Goal: Task Accomplishment & Management: Complete application form

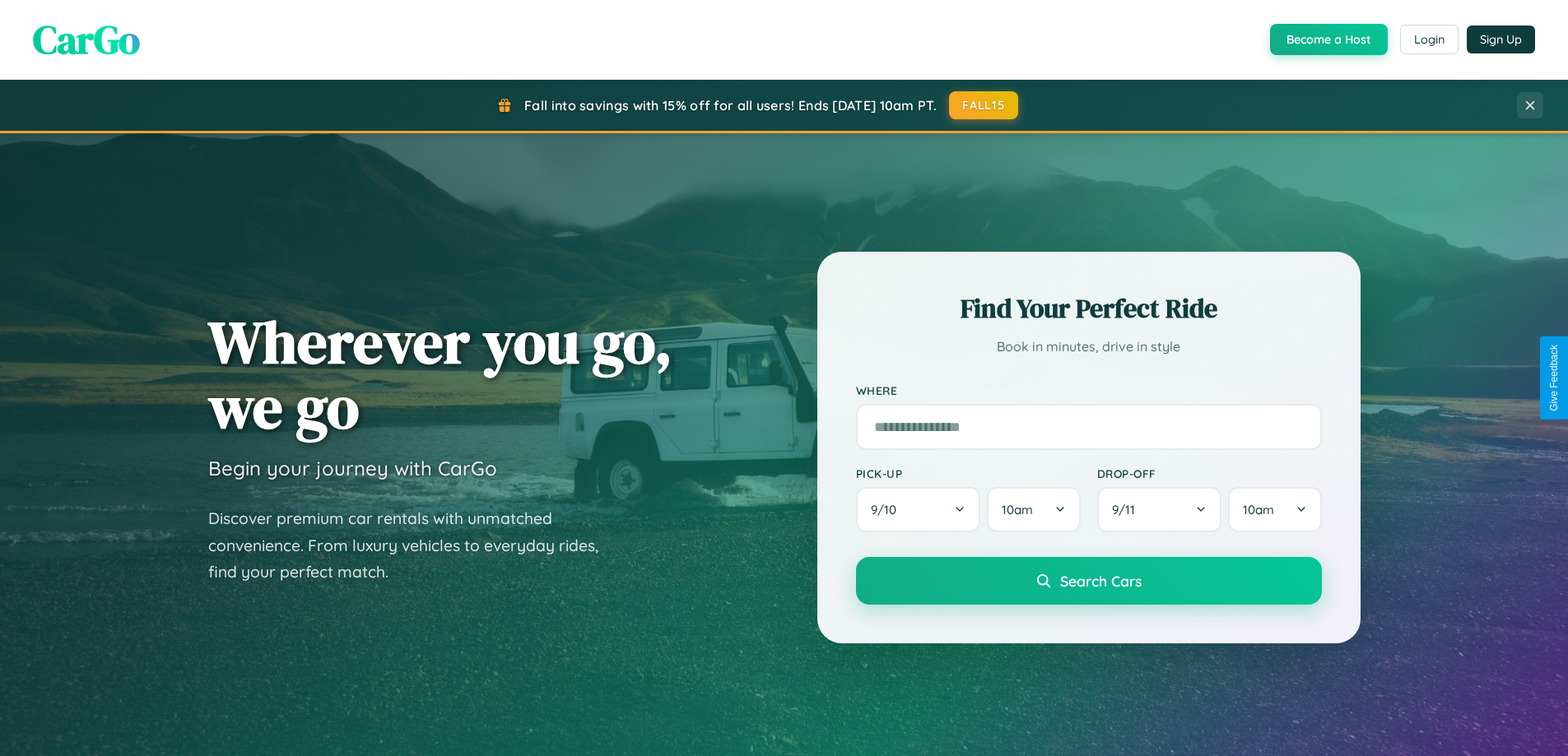
scroll to position [709, 0]
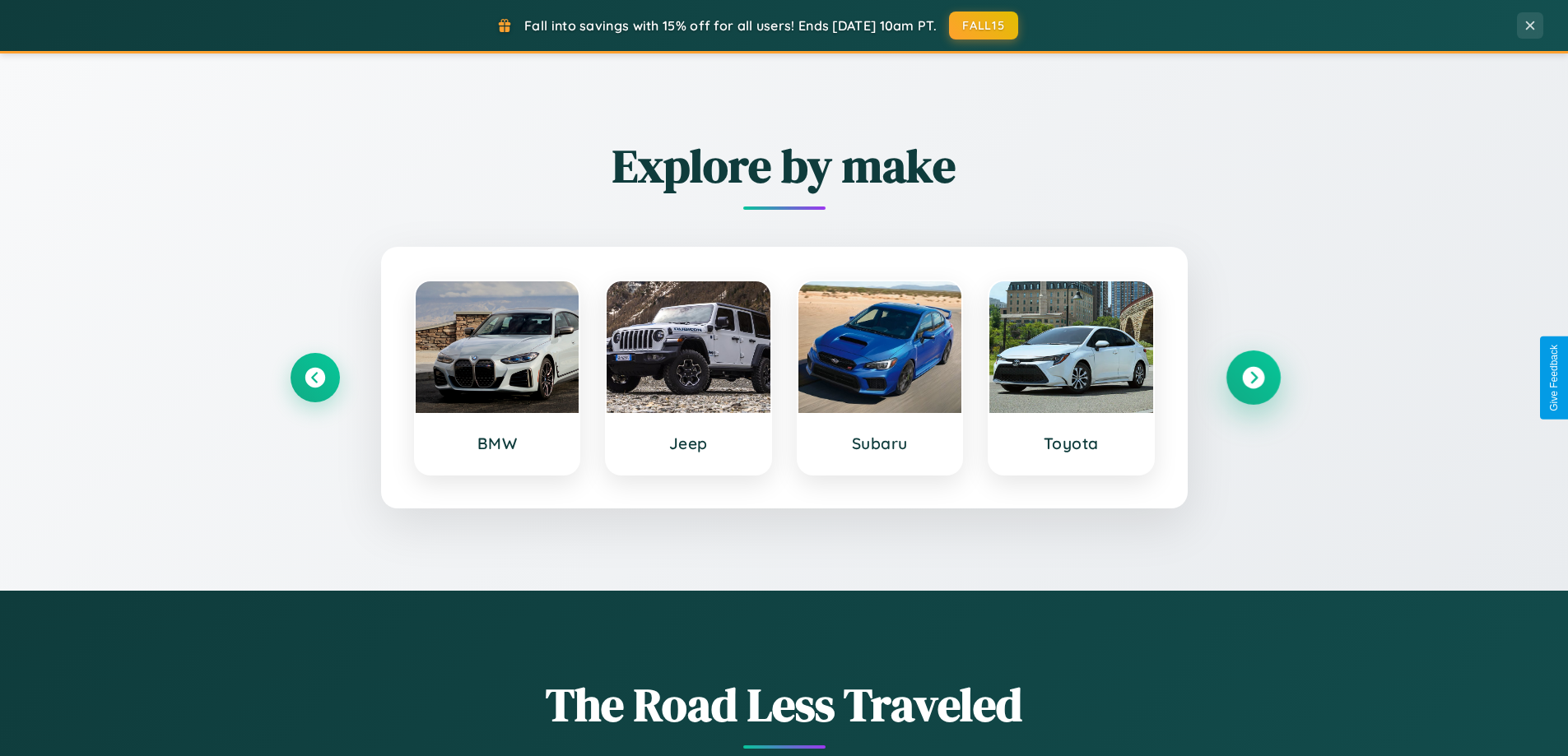
click at [1253, 378] on icon at bounding box center [1252, 378] width 22 height 22
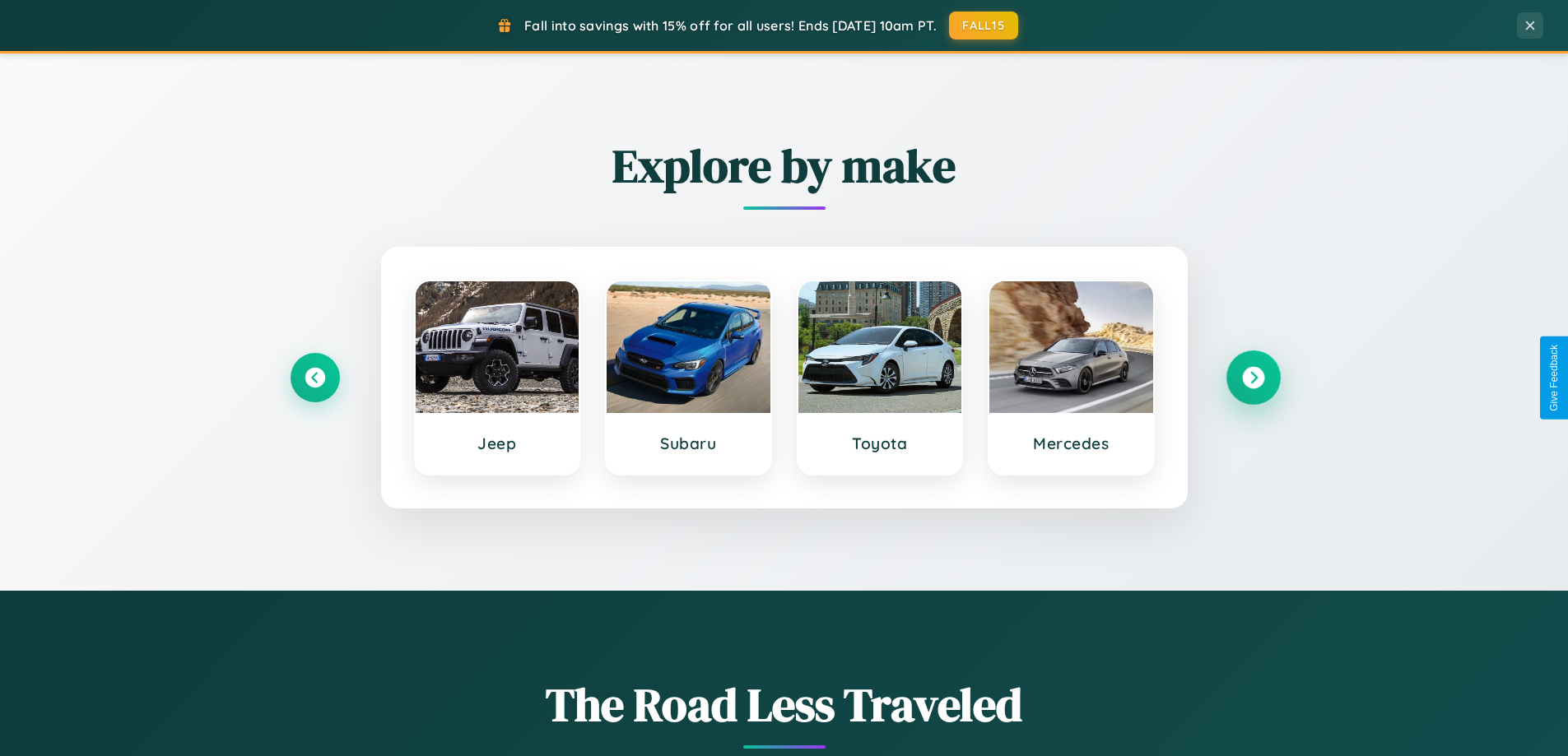
scroll to position [3166, 0]
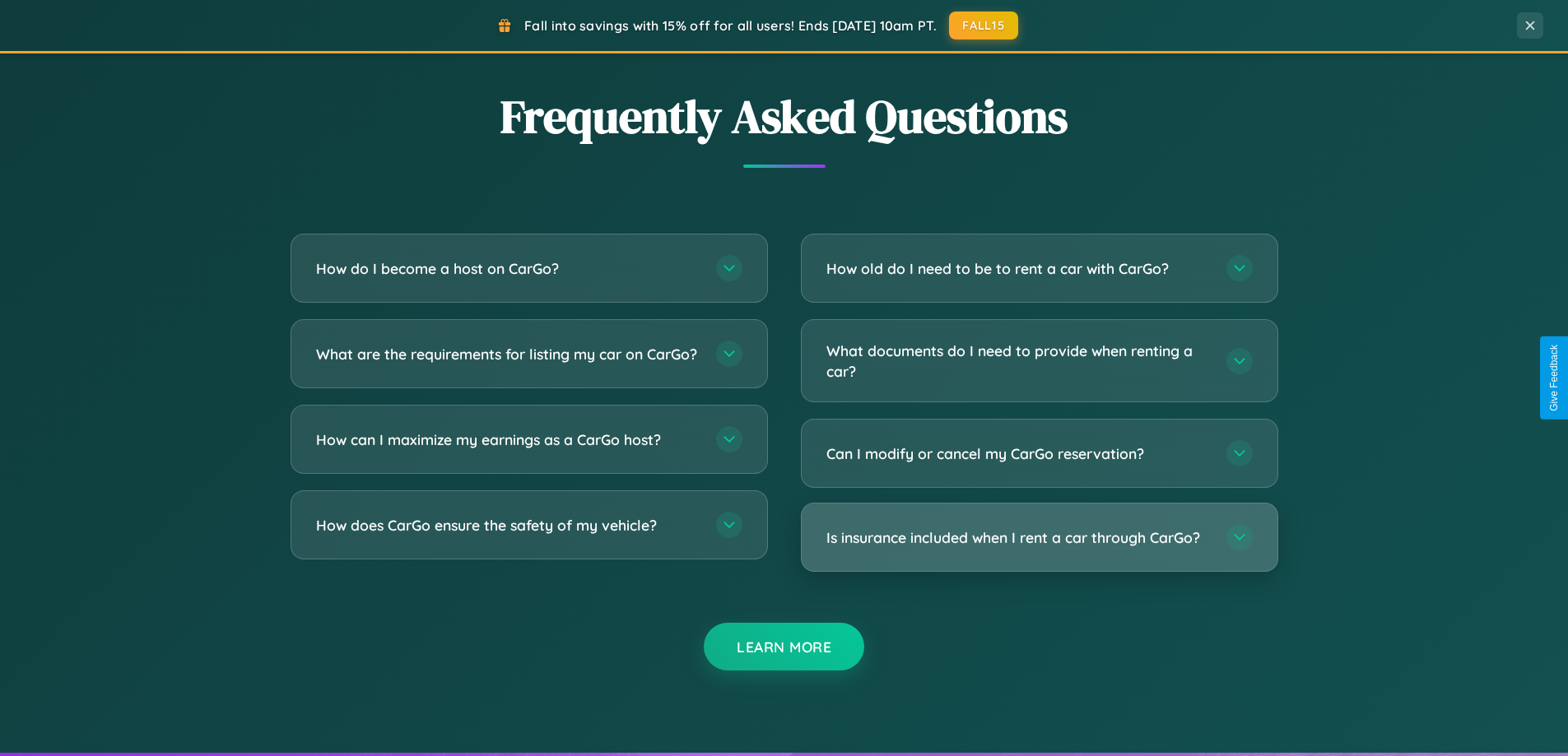
click at [1039, 539] on h3 "Is insurance included when I rent a car through CarGo?" at bounding box center [1018, 538] width 384 height 21
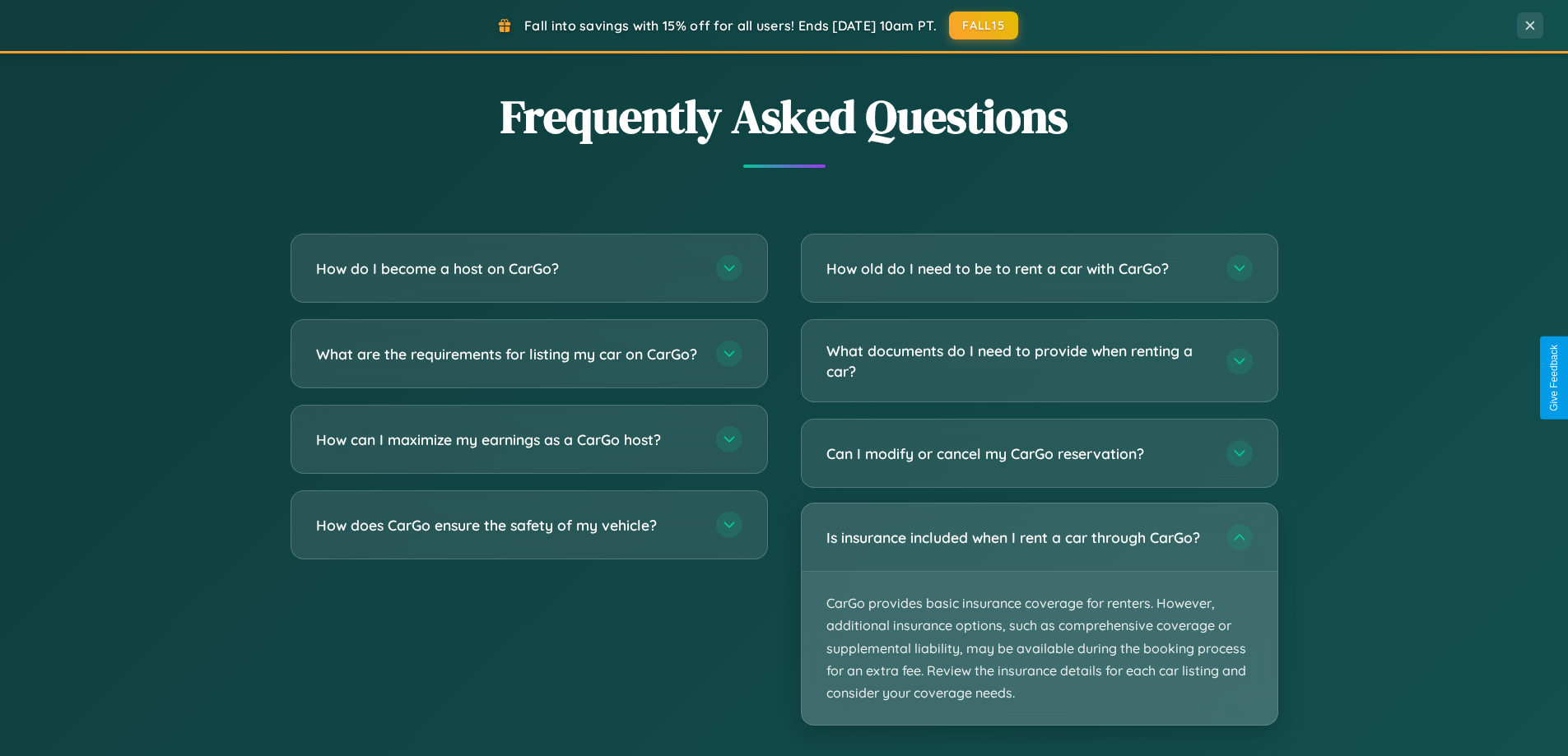
click at [1039, 614] on p "CarGo provides basic insurance coverage for renters. However, additional insura…" at bounding box center [1040, 648] width 476 height 153
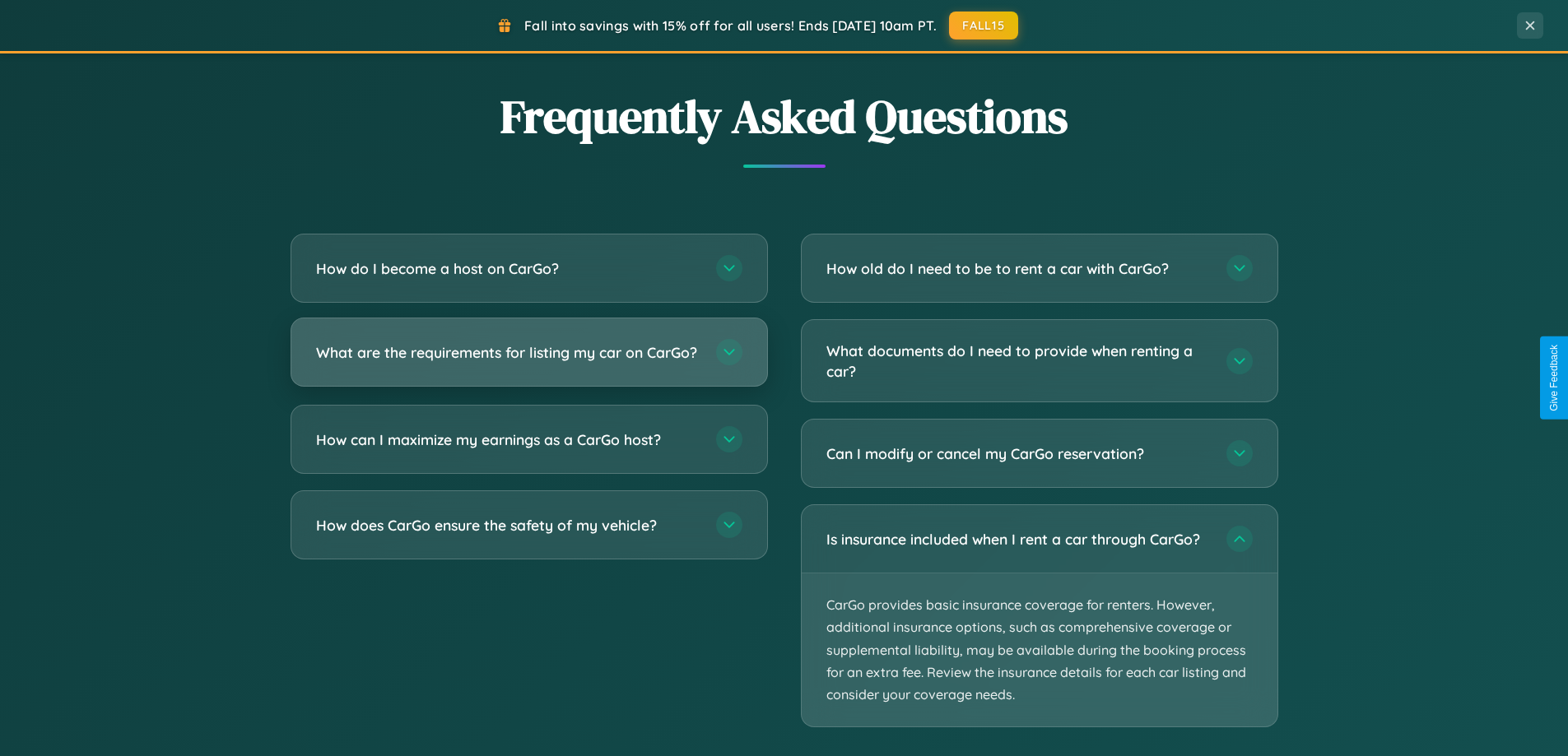
click at [528, 360] on h3 "What are the requirements for listing my car on CarGo?" at bounding box center [507, 353] width 384 height 21
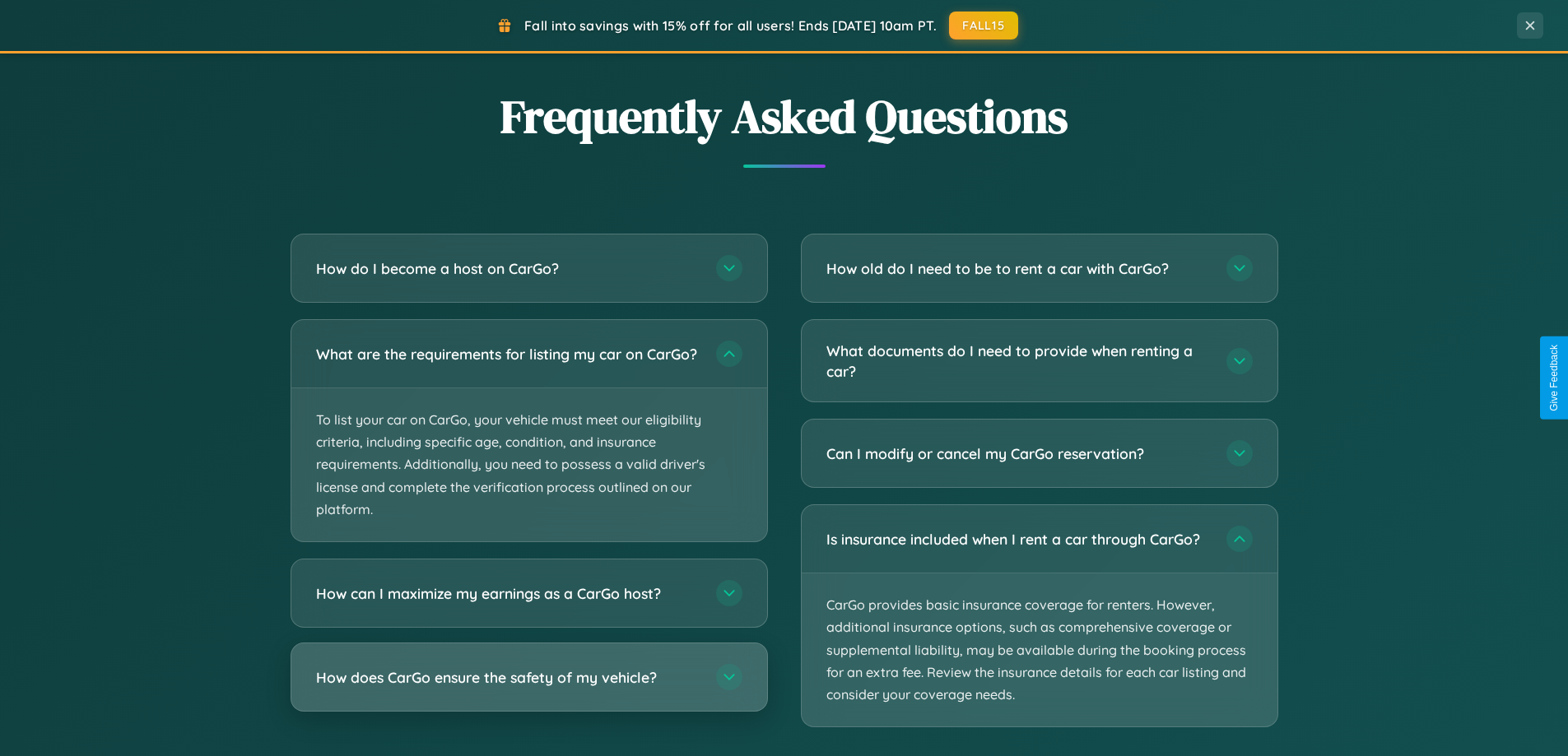
click at [528, 688] on h3 "How does CarGo ensure the safety of my vehicle?" at bounding box center [507, 677] width 384 height 21
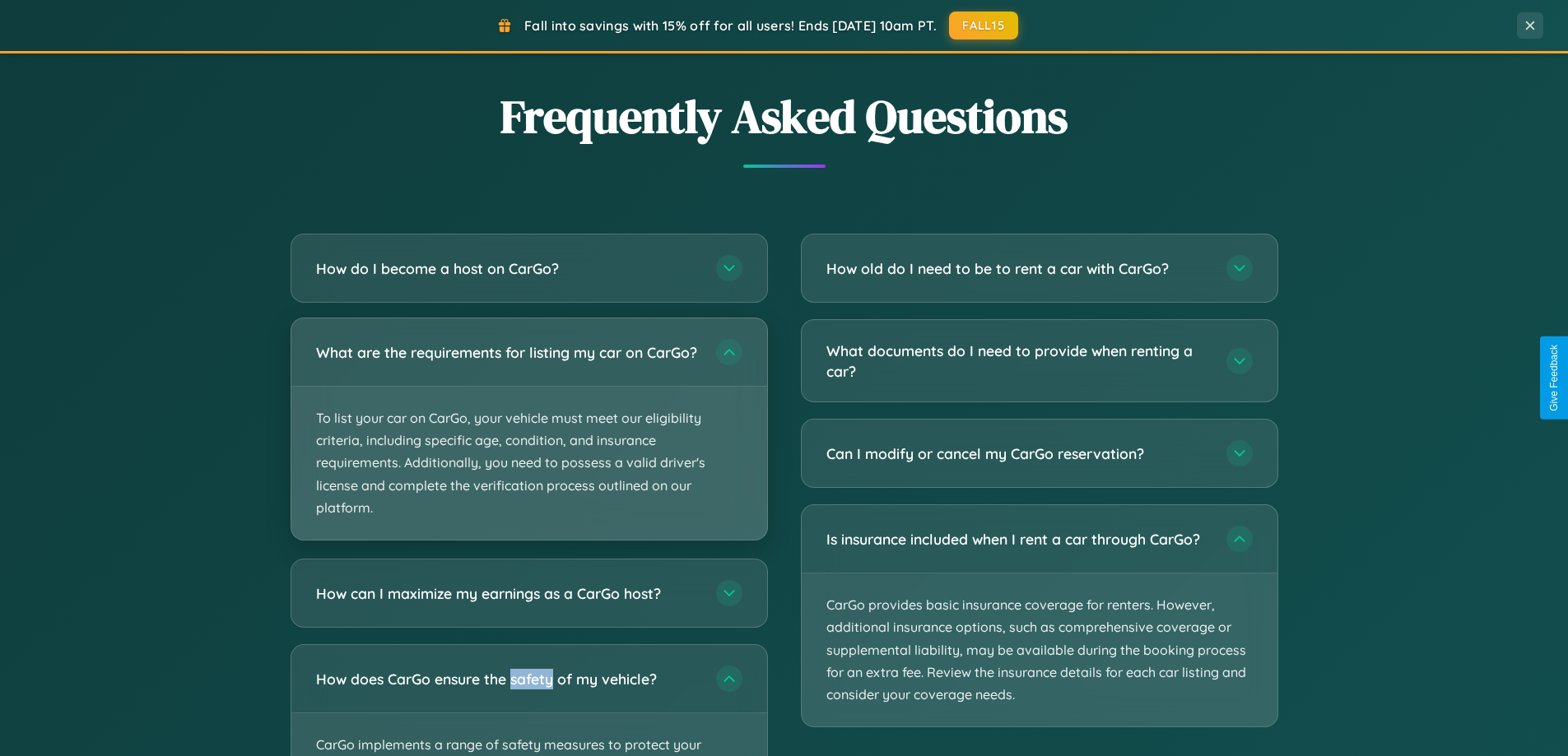
click at [528, 436] on p "To list your car on CarGo, your vehicle must meet our eligibility criteria, inc…" at bounding box center [529, 462] width 476 height 153
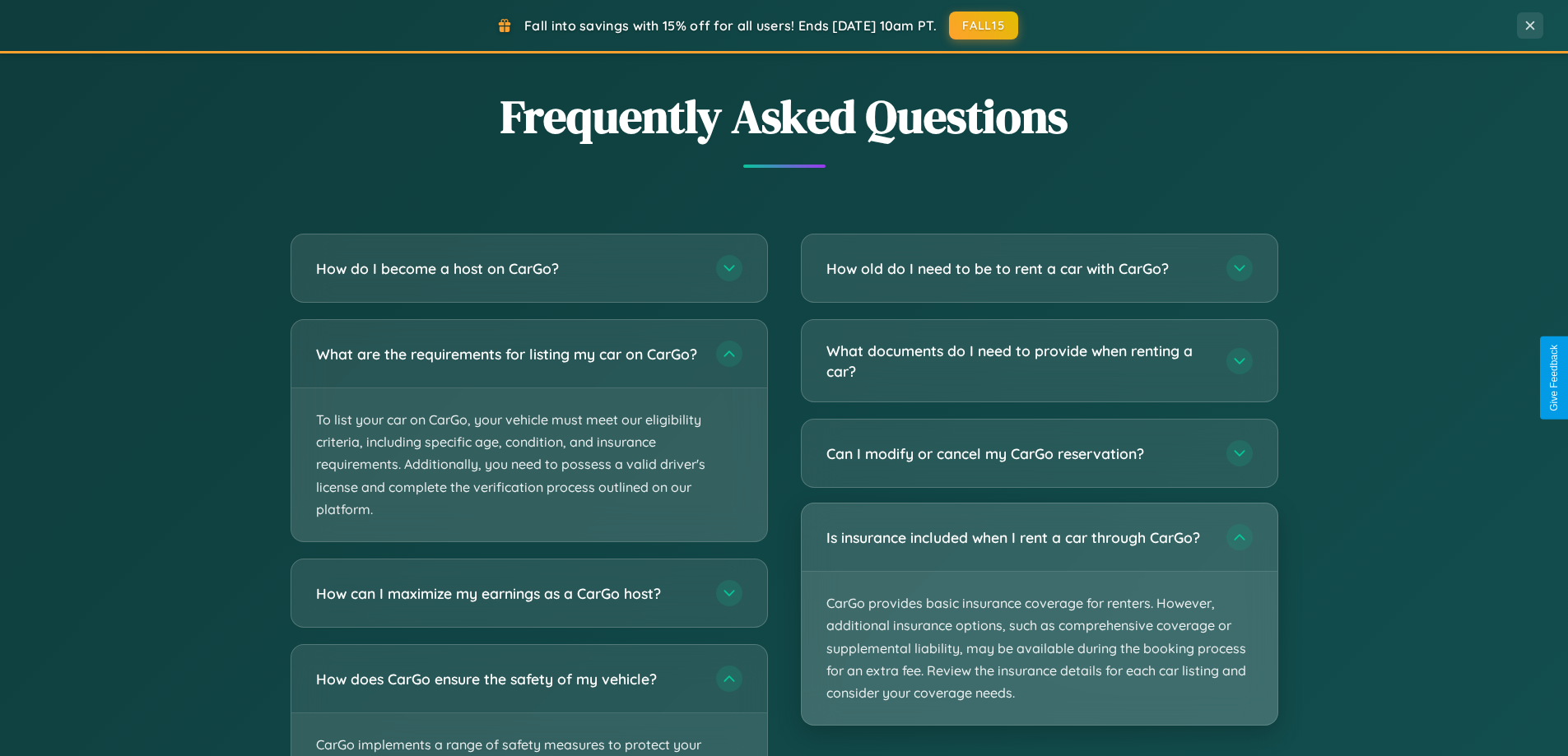
click at [1039, 615] on p "CarGo provides basic insurance coverage for renters. However, additional insura…" at bounding box center [1040, 648] width 476 height 153
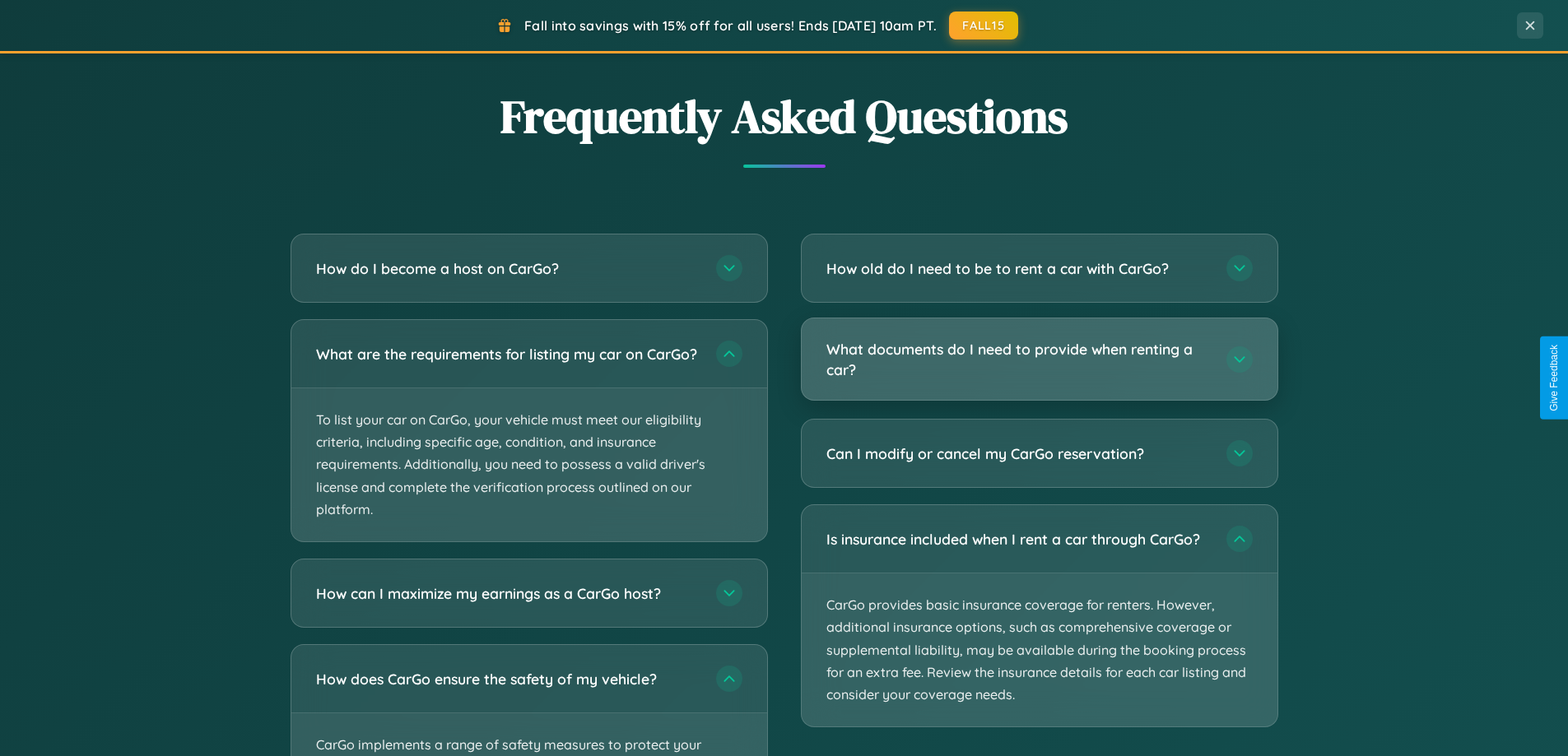
click at [1039, 358] on h3 "What documents do I need to provide when renting a car?" at bounding box center [1018, 359] width 384 height 40
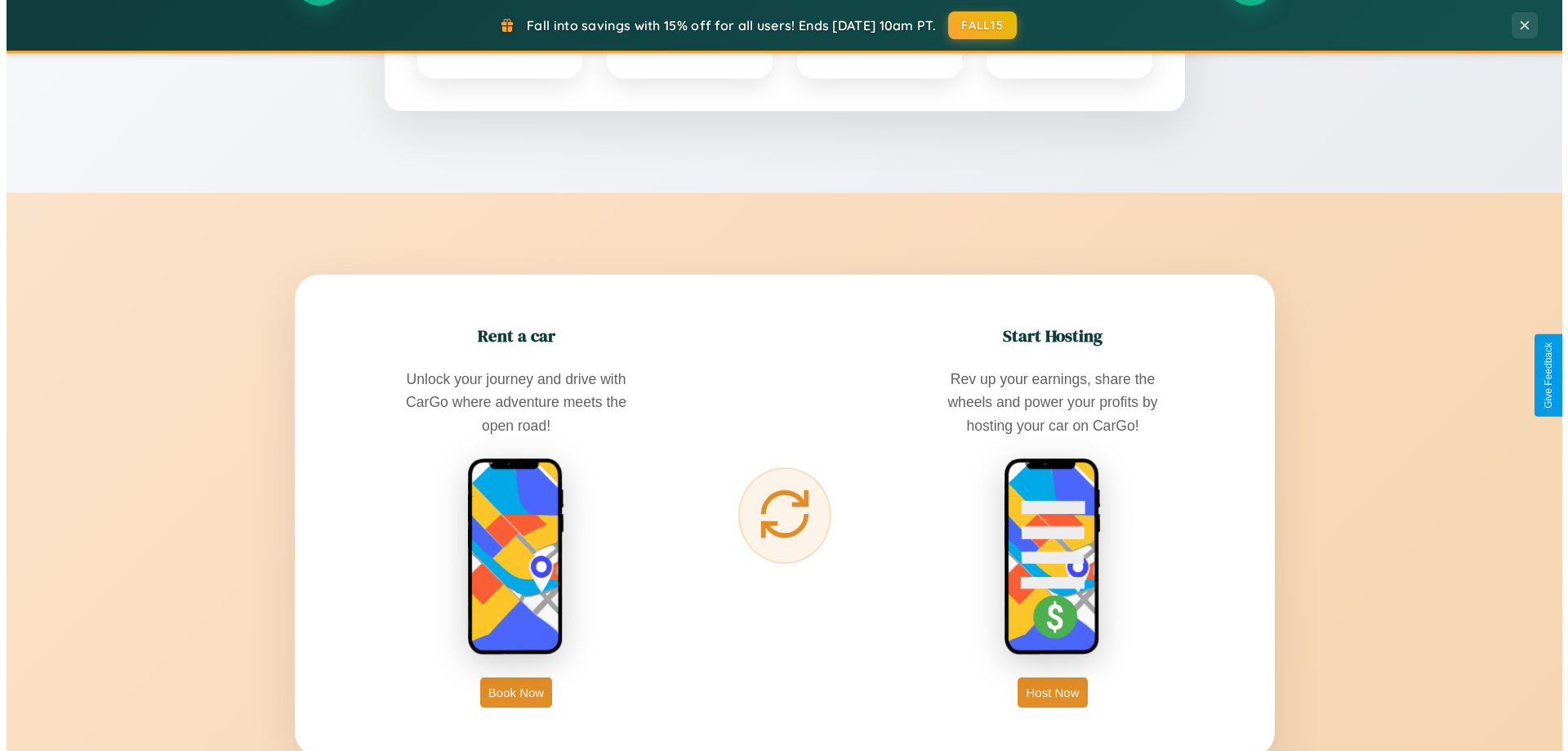
scroll to position [0, 0]
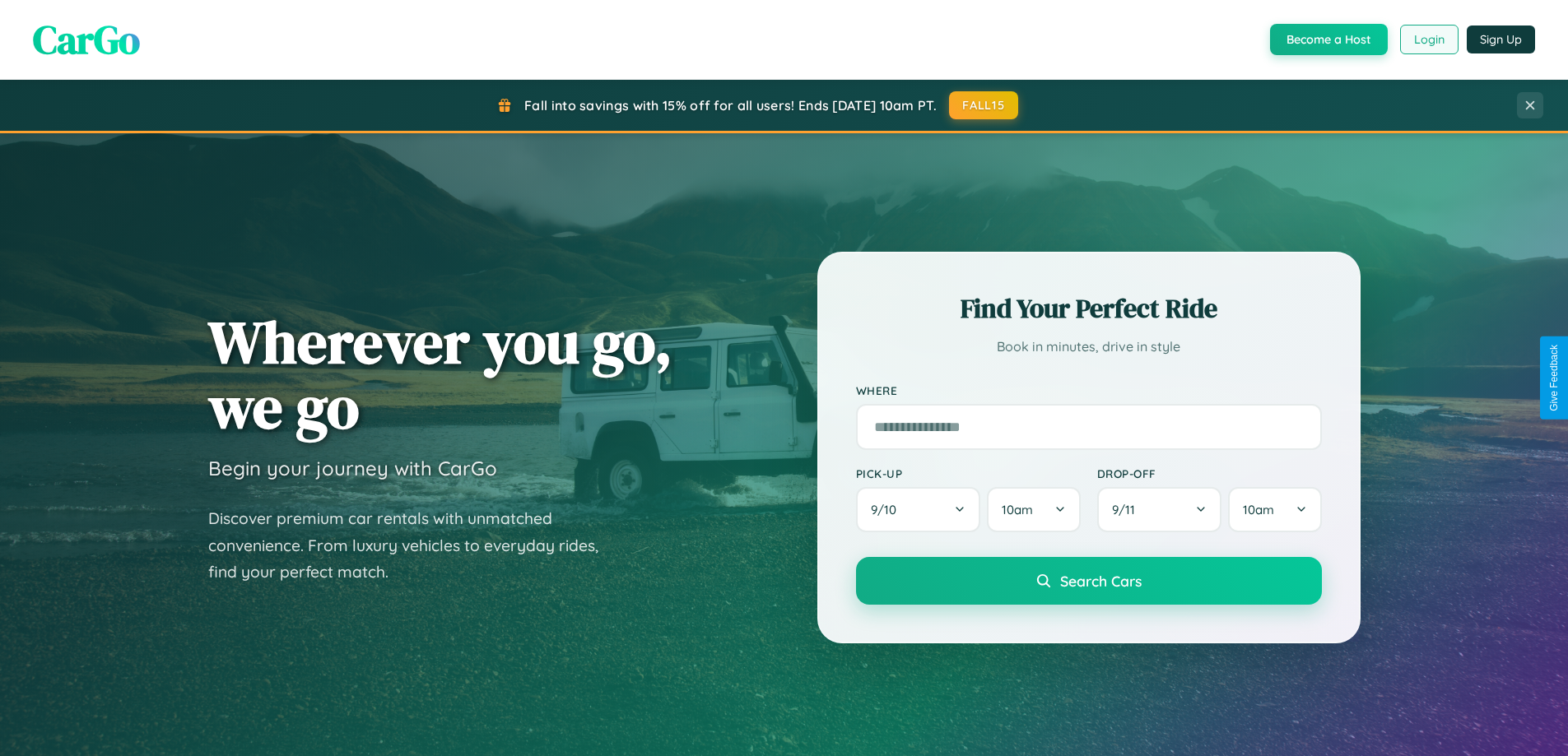
click at [1428, 39] on button "Login" at bounding box center [1429, 39] width 59 height 30
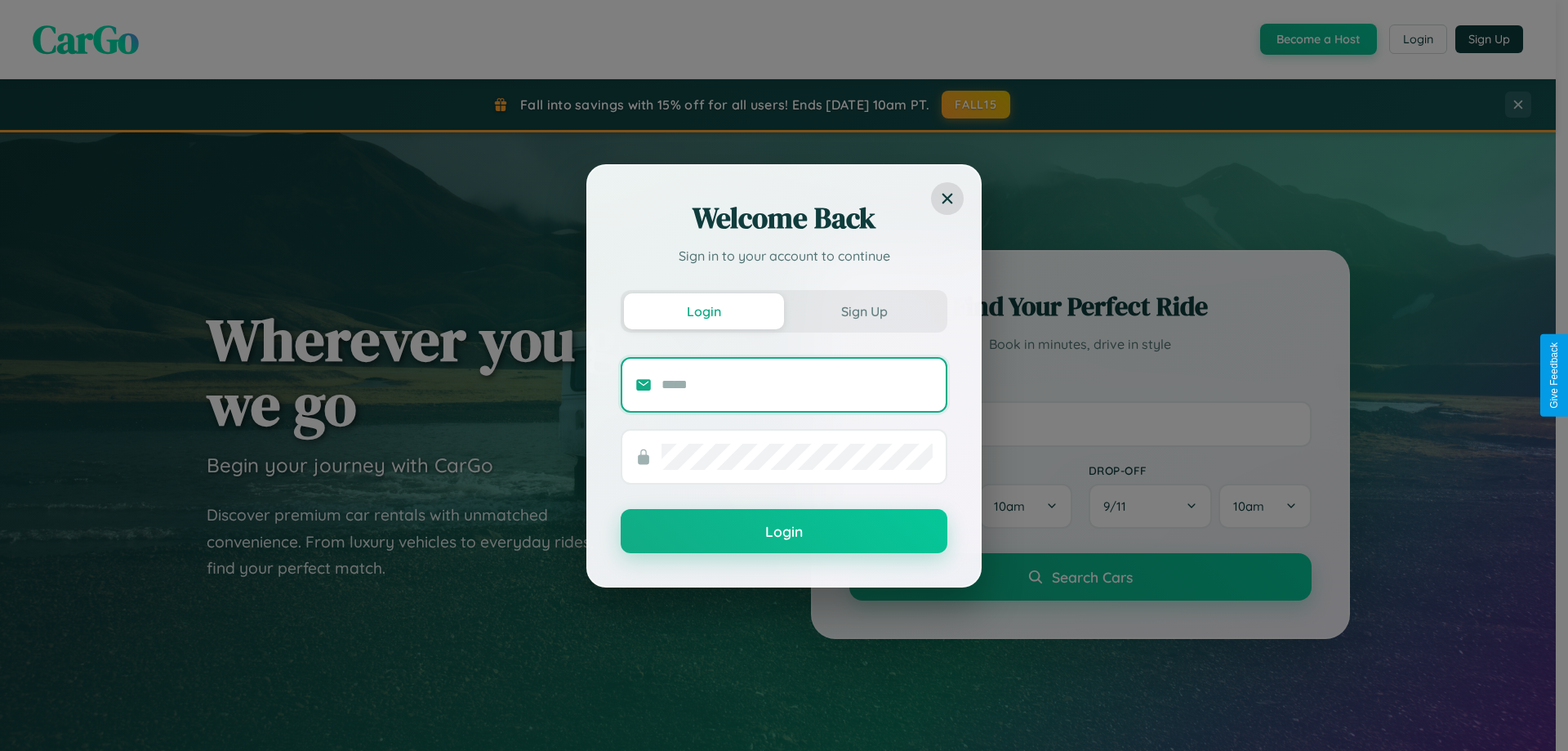
click at [797, 384] on input "text" at bounding box center [797, 385] width 271 height 26
type input "**********"
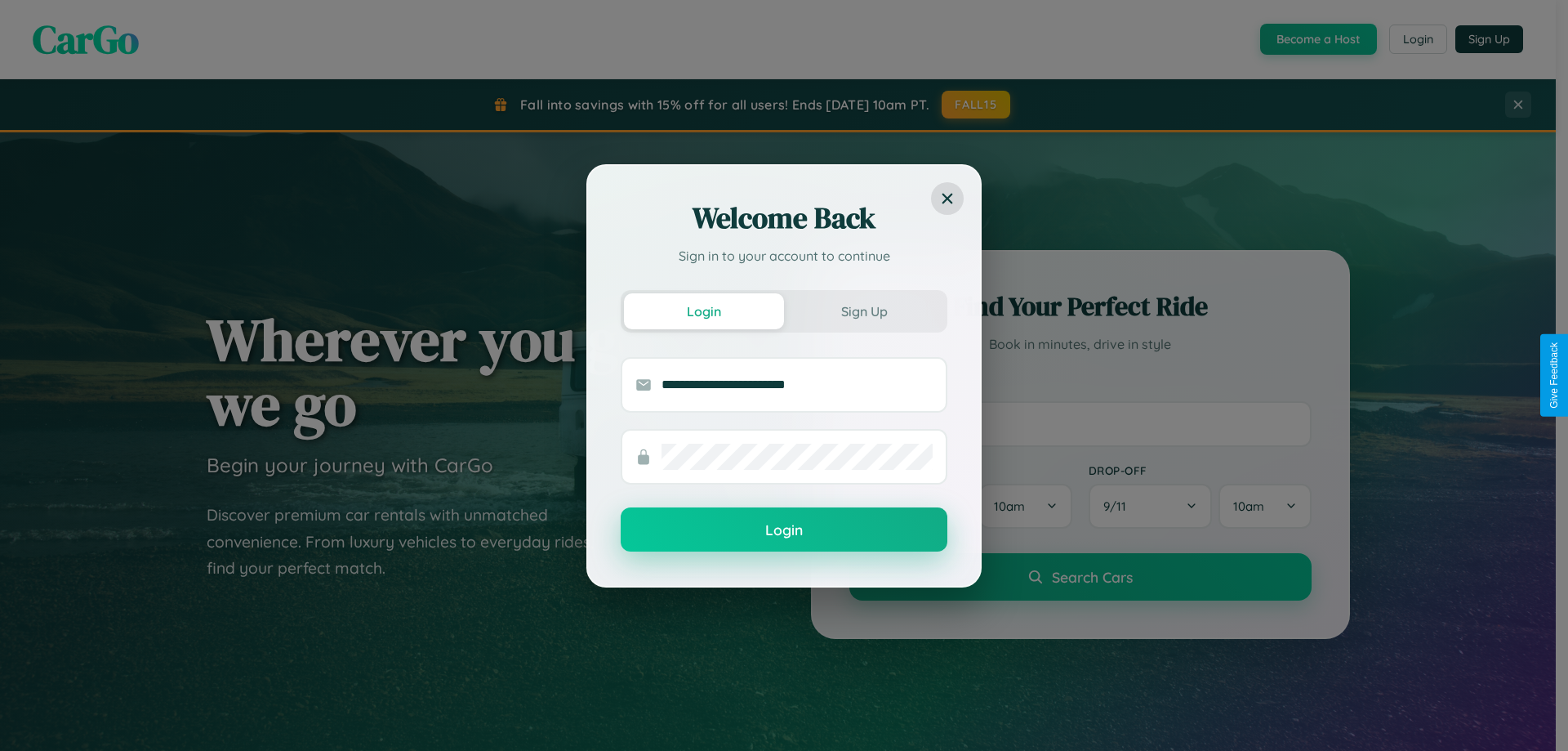
click at [784, 530] on button "Login" at bounding box center [784, 530] width 326 height 44
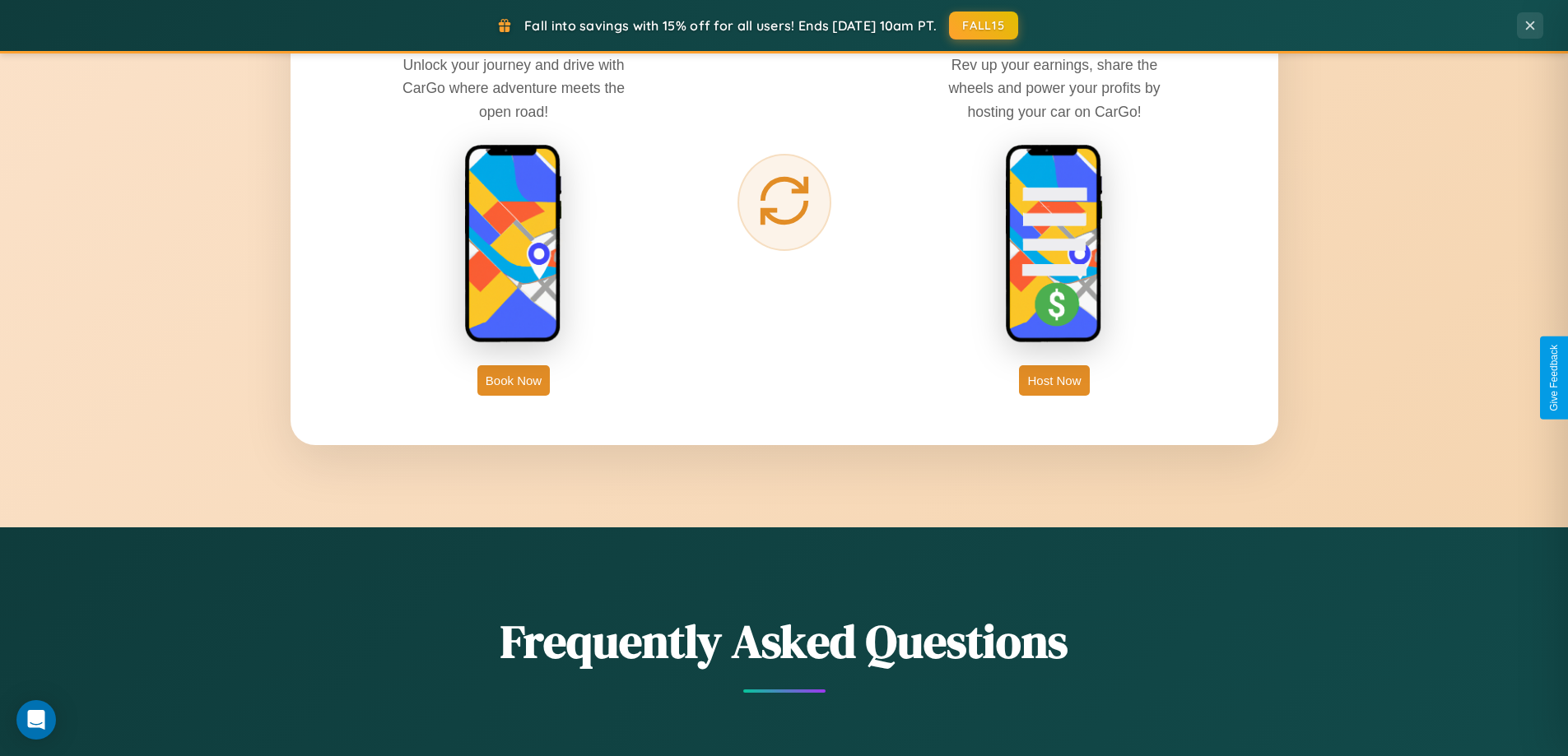
scroll to position [2643, 0]
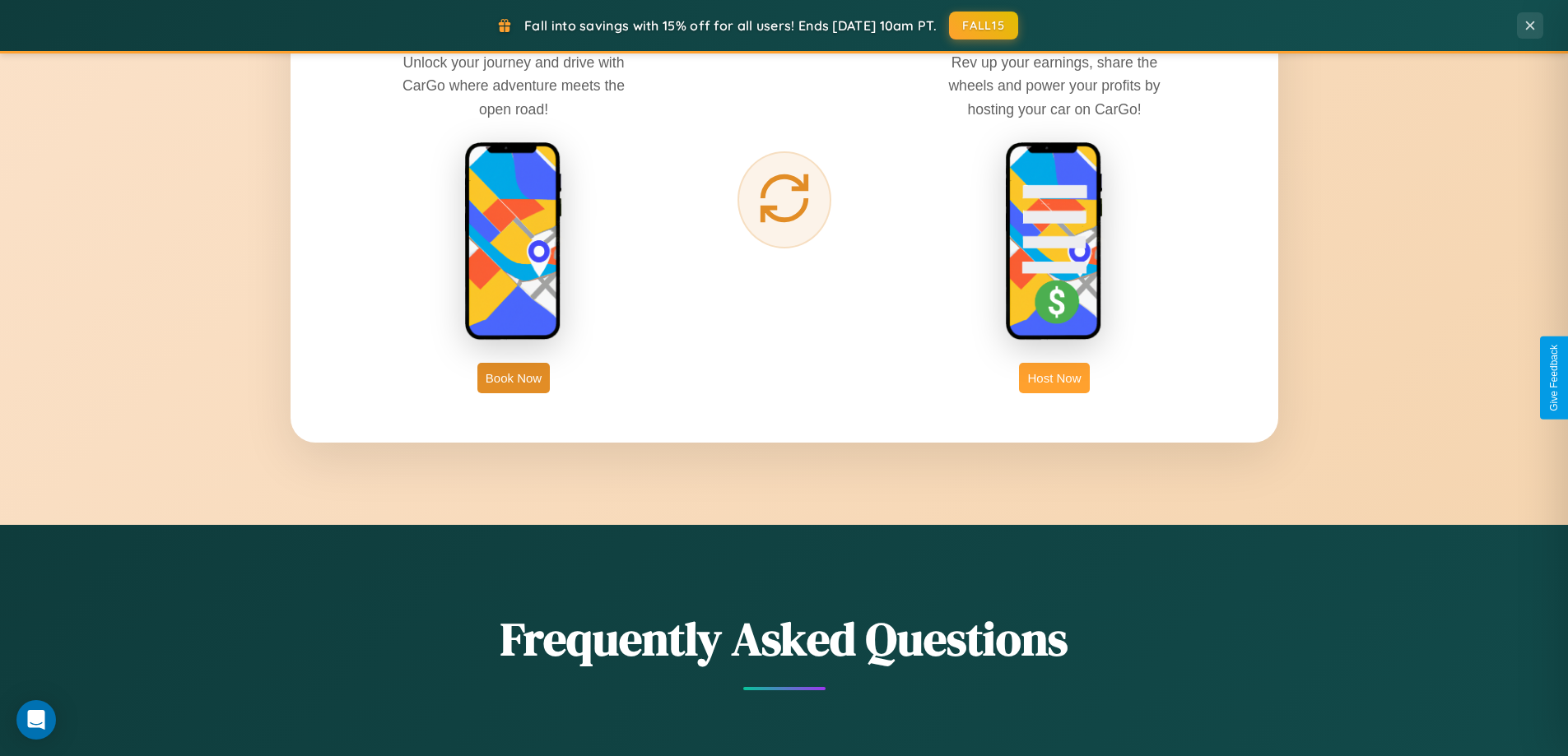
click at [1055, 378] on button "Host Now" at bounding box center [1054, 378] width 70 height 31
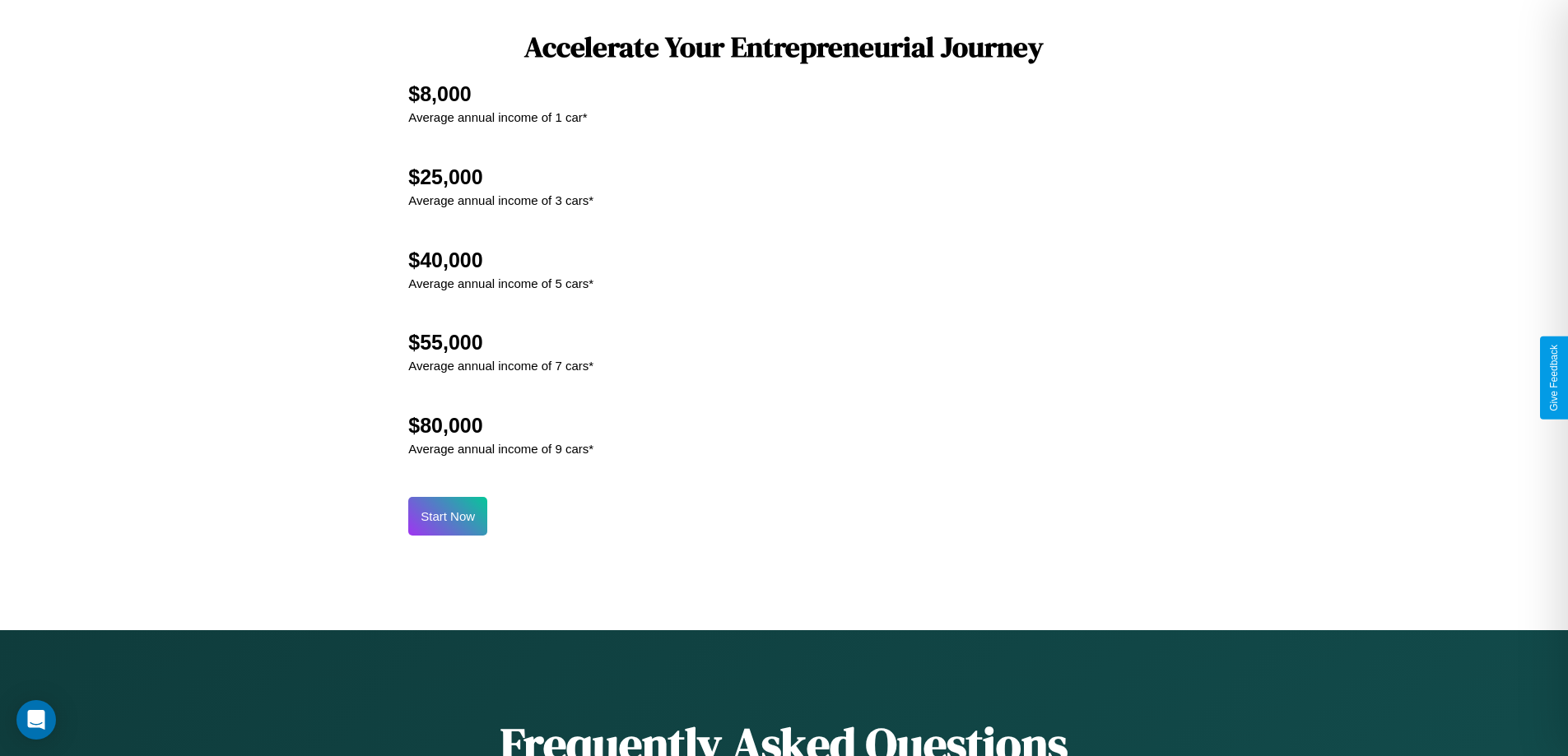
scroll to position [1715, 0]
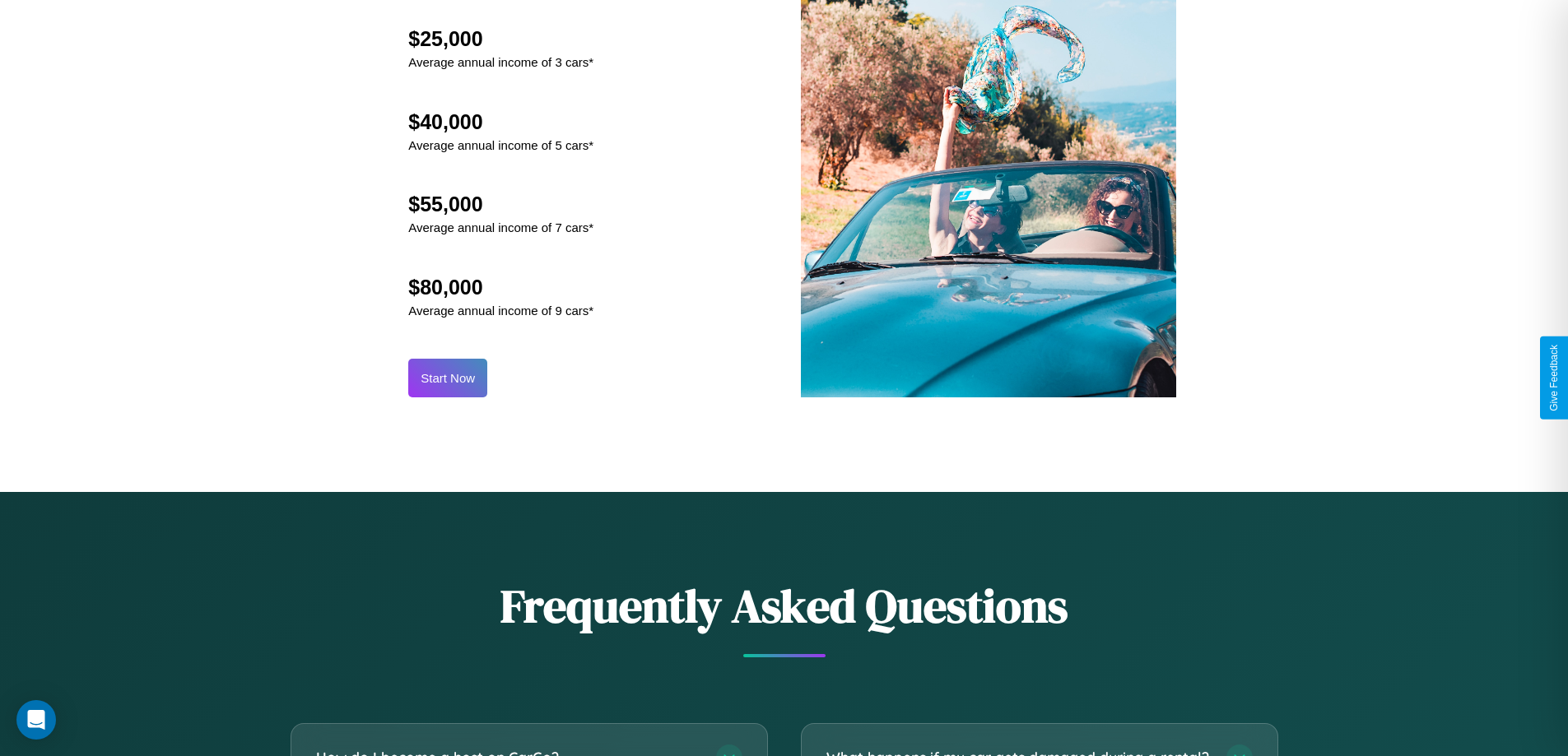
click at [448, 378] on button "Start Now" at bounding box center [448, 378] width 79 height 38
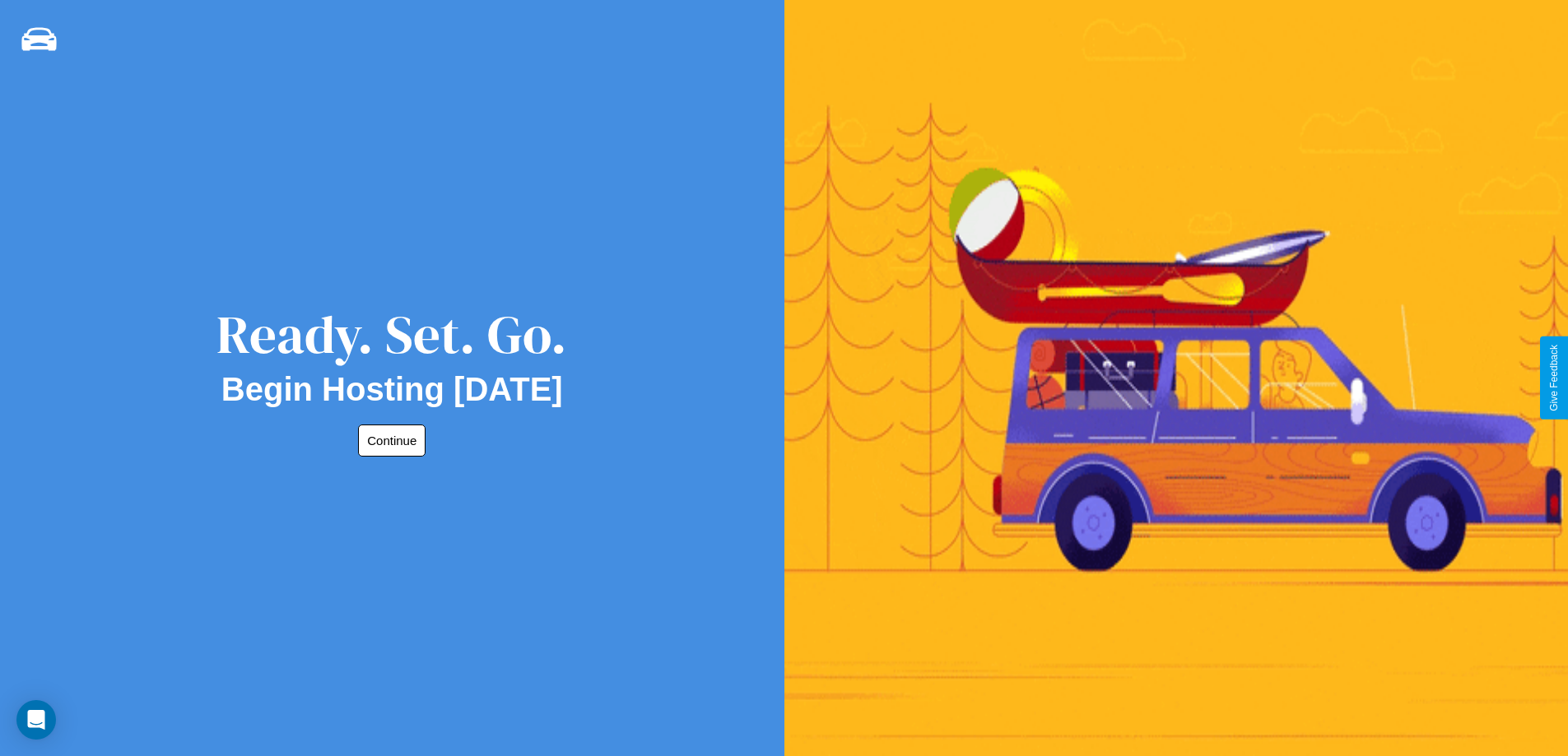
click at [388, 440] on button "Continue" at bounding box center [391, 440] width 67 height 32
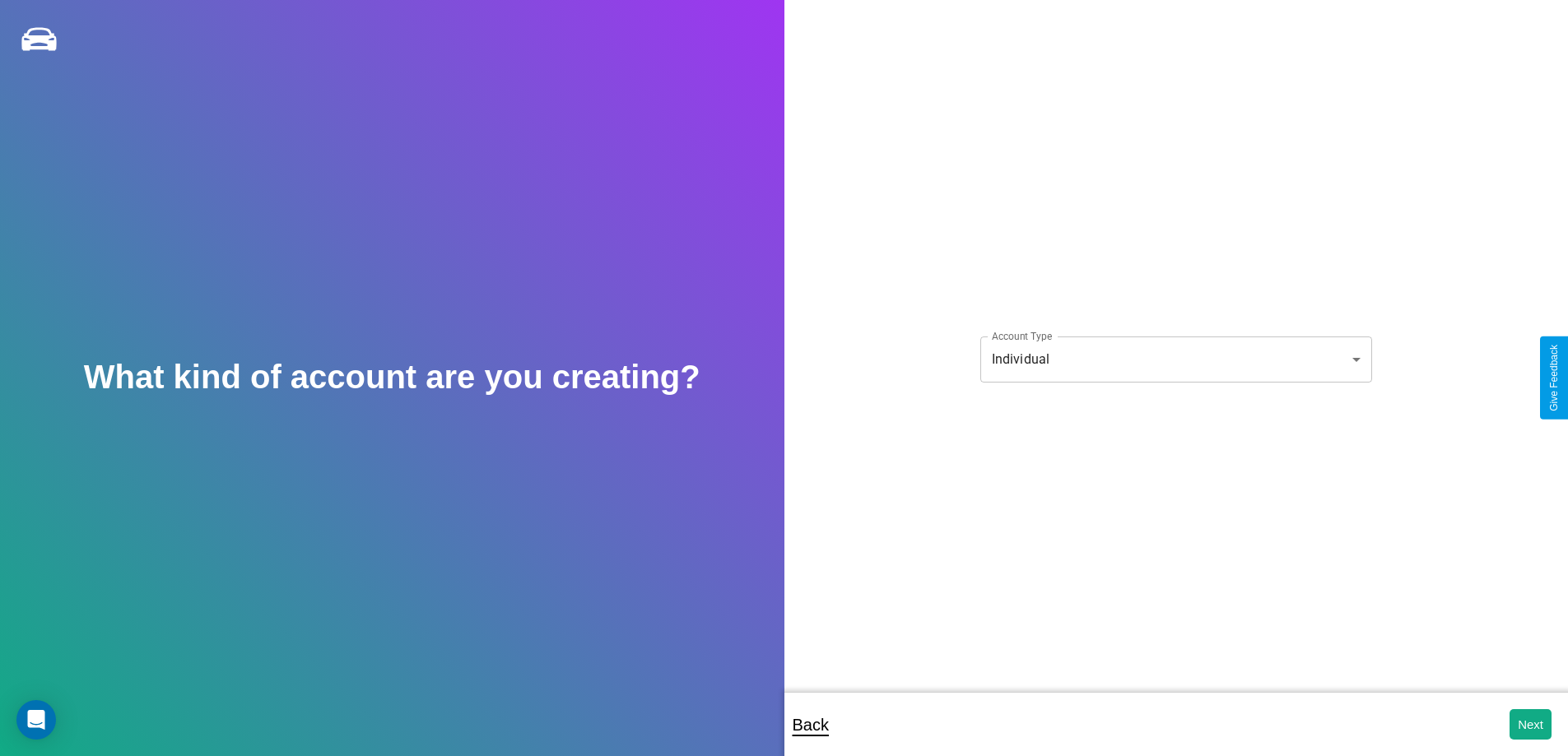
click at [1175, 358] on body "**********" at bounding box center [784, 389] width 1568 height 778
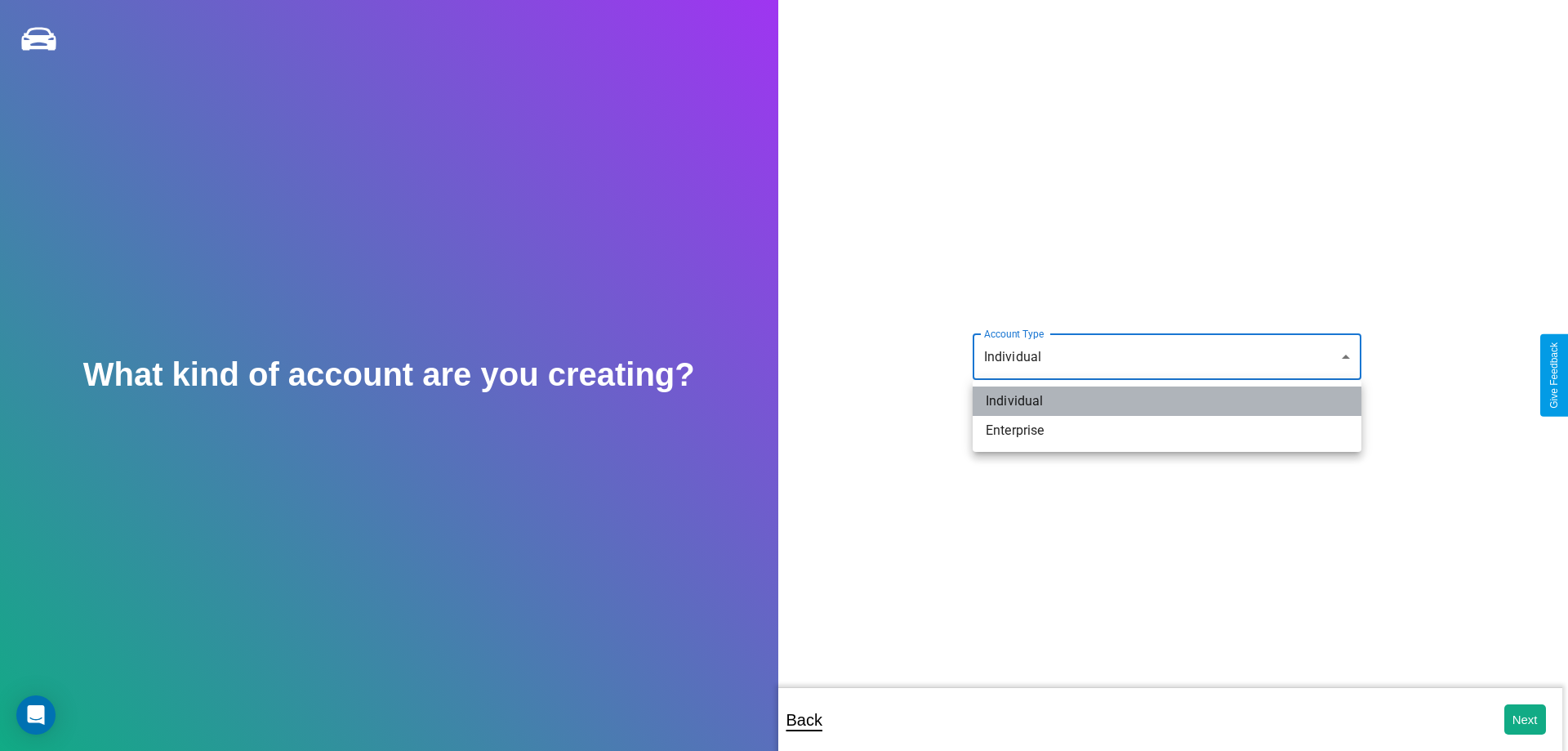
click at [1167, 401] on li "Individual" at bounding box center [1167, 401] width 389 height 30
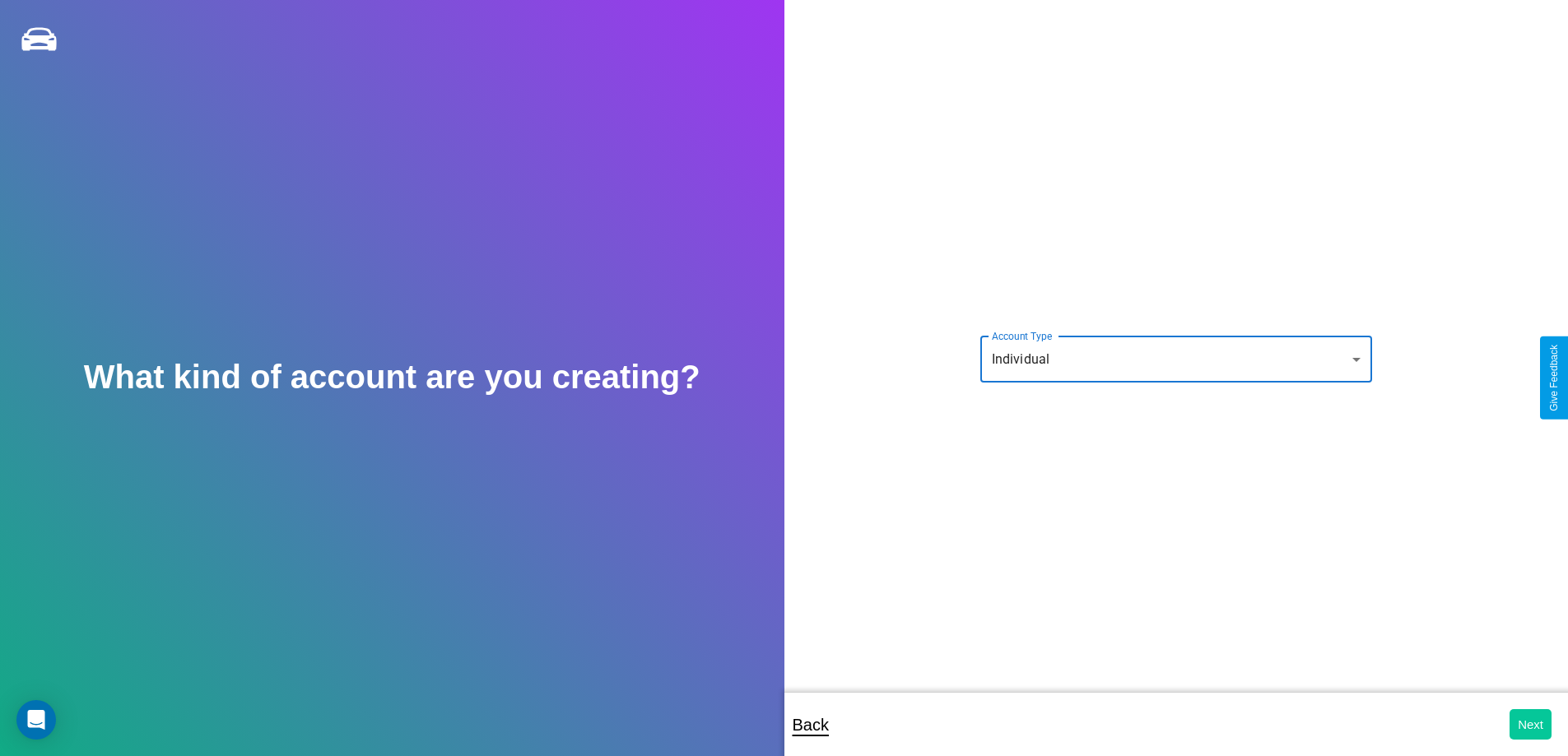
click at [1530, 724] on button "Next" at bounding box center [1530, 724] width 42 height 31
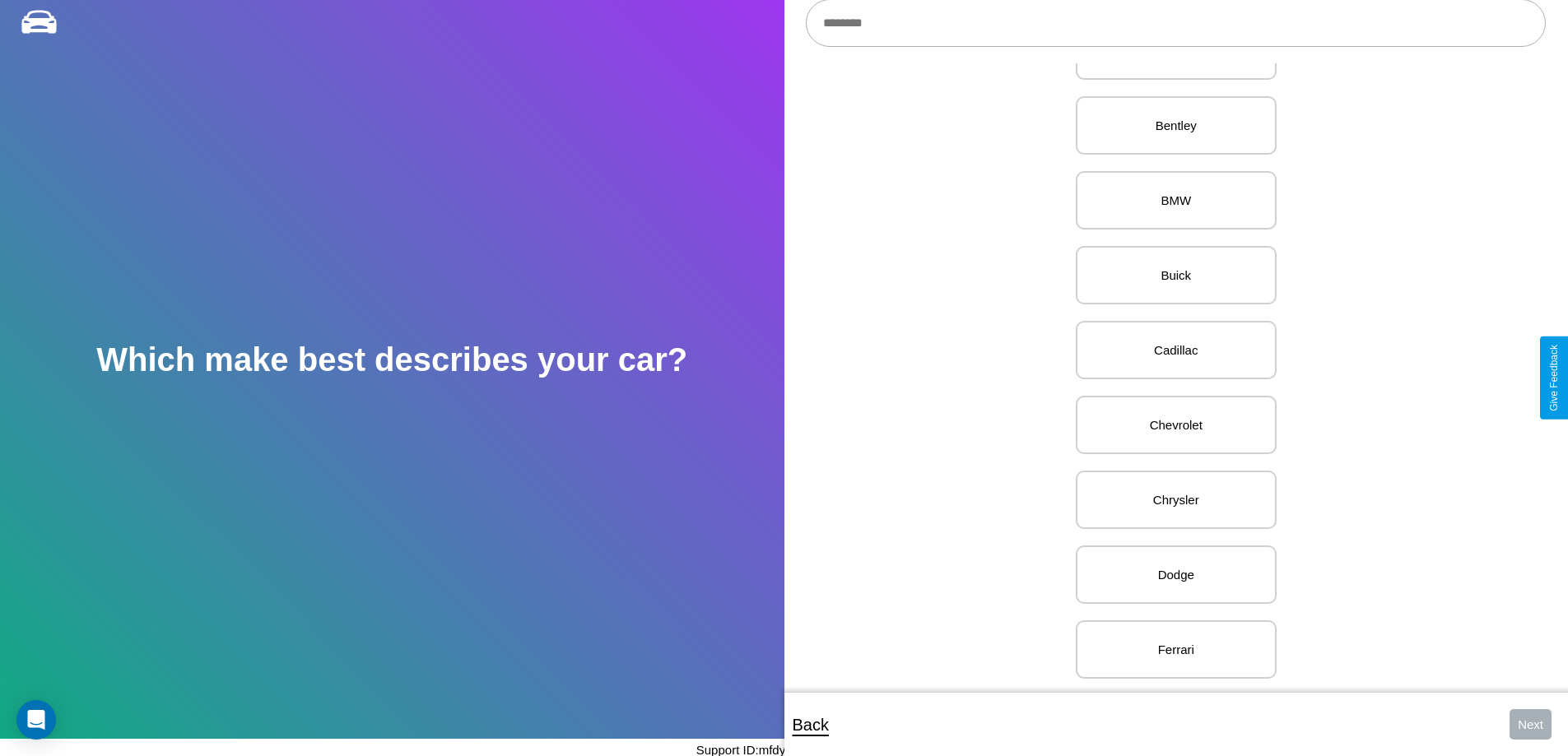
scroll to position [338, 0]
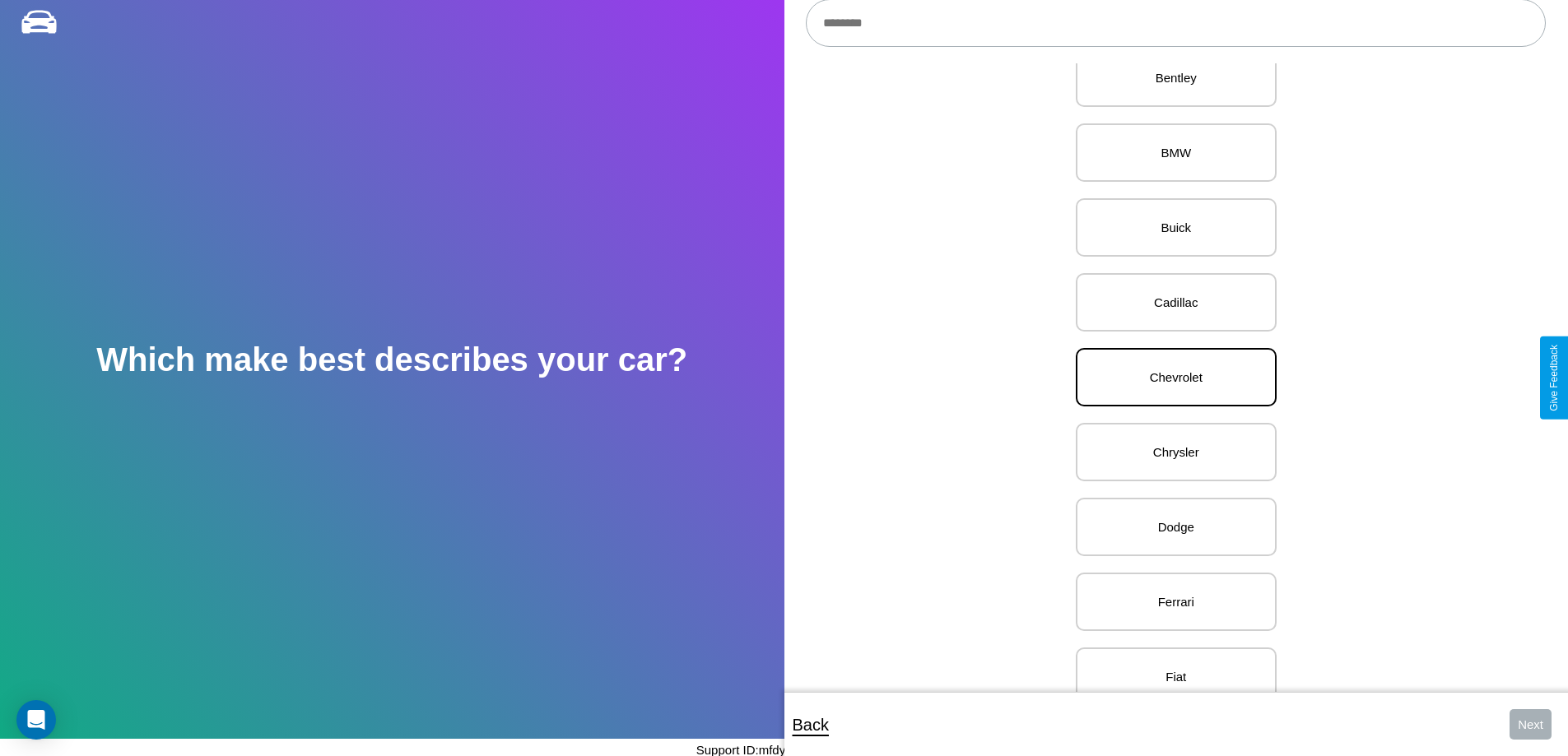
click at [1170, 378] on p "Chevrolet" at bounding box center [1176, 377] width 164 height 22
click at [1530, 724] on button "Next" at bounding box center [1530, 724] width 42 height 31
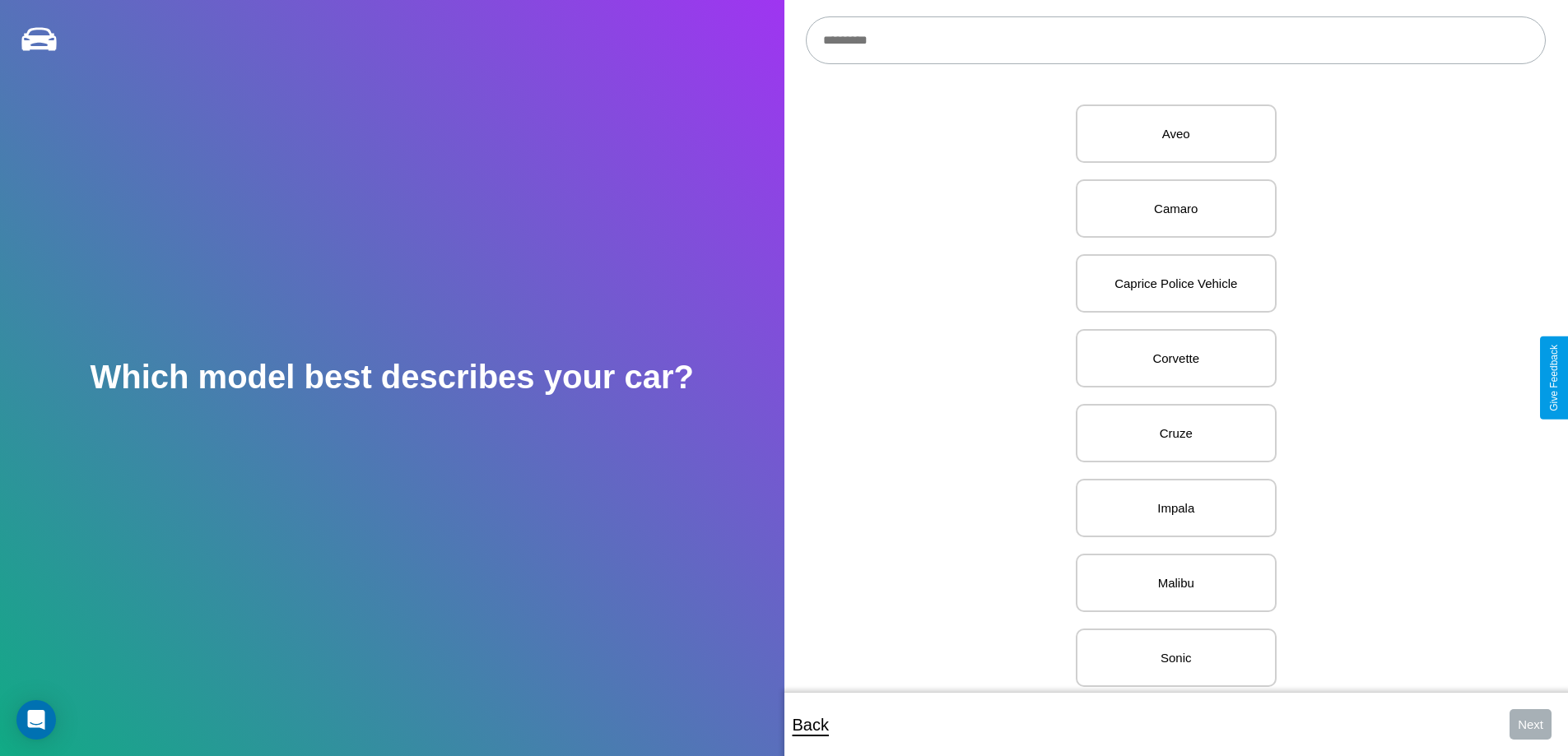
click at [1175, 40] on input "text" at bounding box center [1175, 40] width 740 height 48
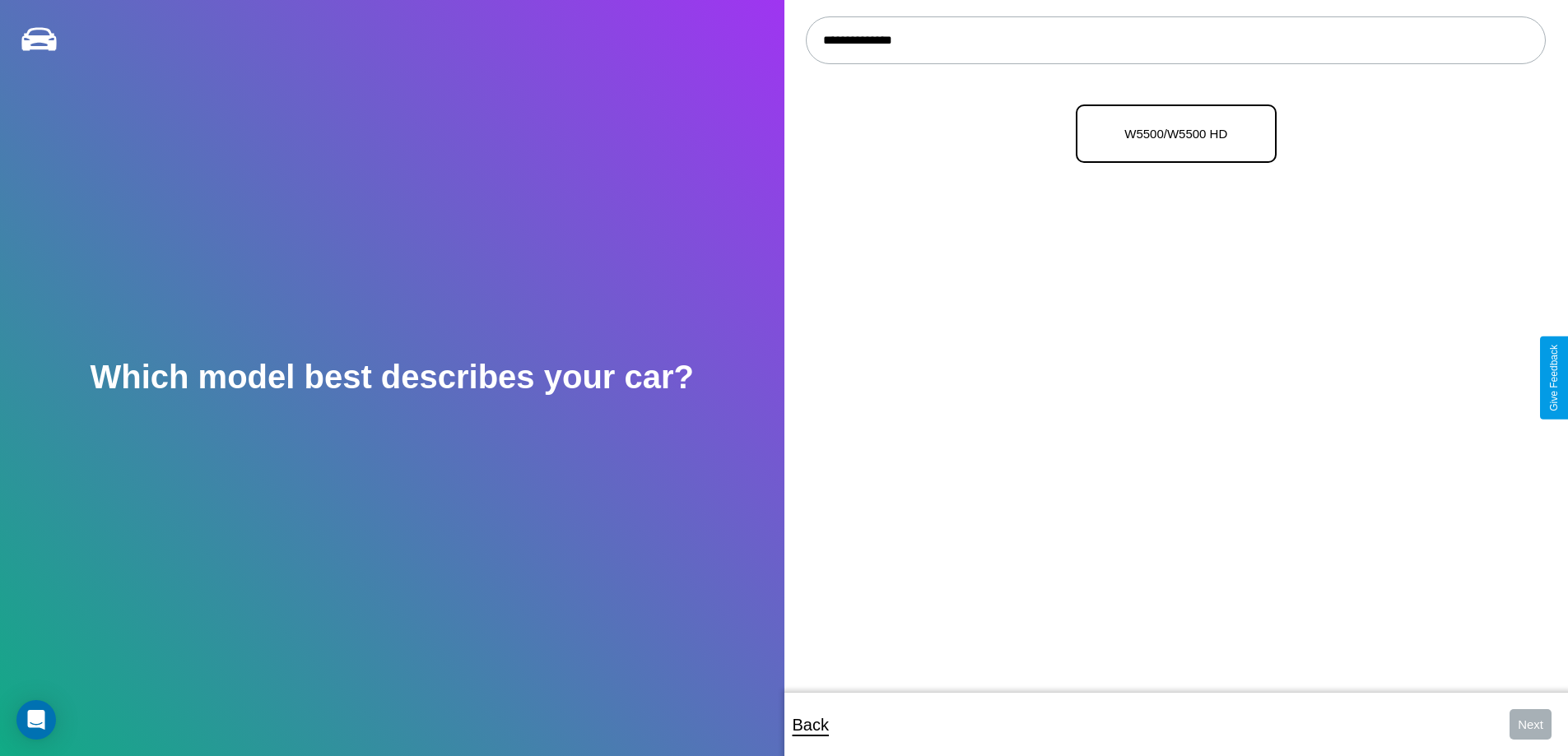
type input "**********"
click at [1170, 134] on p "W5500/W5500 HD" at bounding box center [1176, 133] width 164 height 22
click at [1530, 724] on button "Next" at bounding box center [1530, 724] width 42 height 31
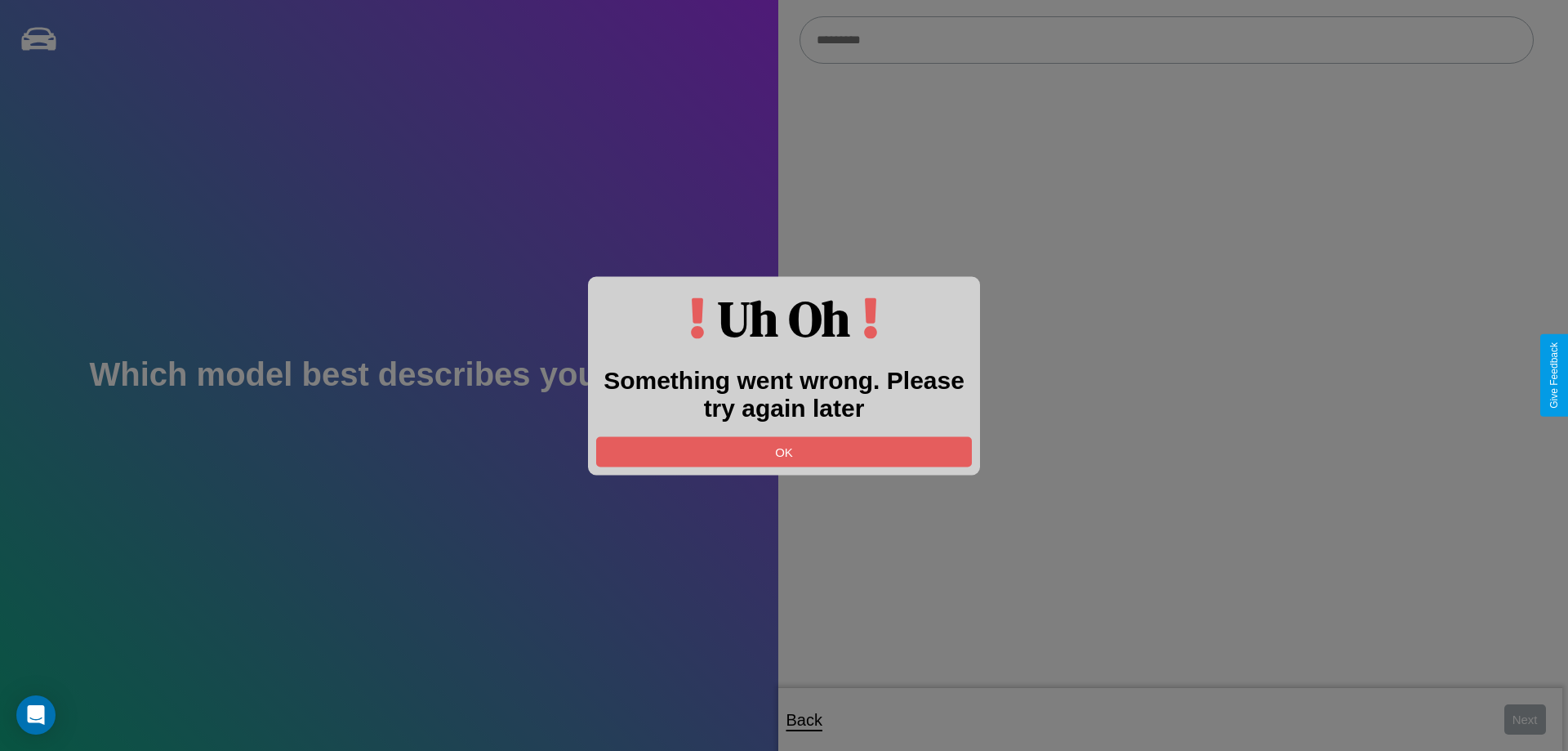
click at [1166, 40] on div at bounding box center [784, 375] width 1568 height 751
